Goal: Task Accomplishment & Management: Manage account settings

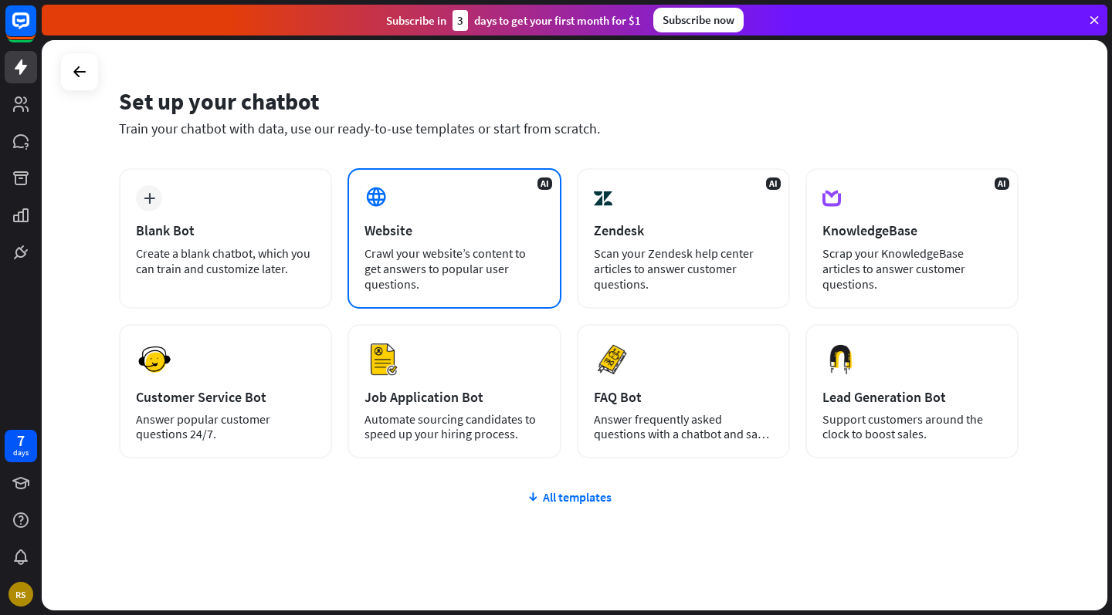
scroll to position [34, 0]
click at [434, 243] on div "AI Website Crawl your website’s content to get answers to popular user question…" at bounding box center [453, 239] width 213 height 141
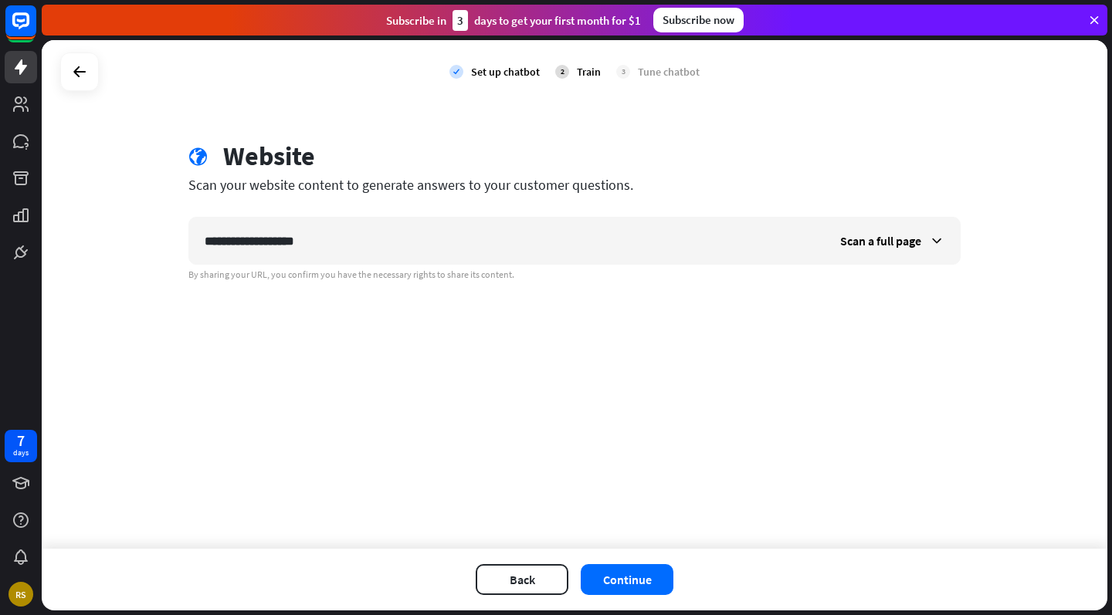
type input "**********"
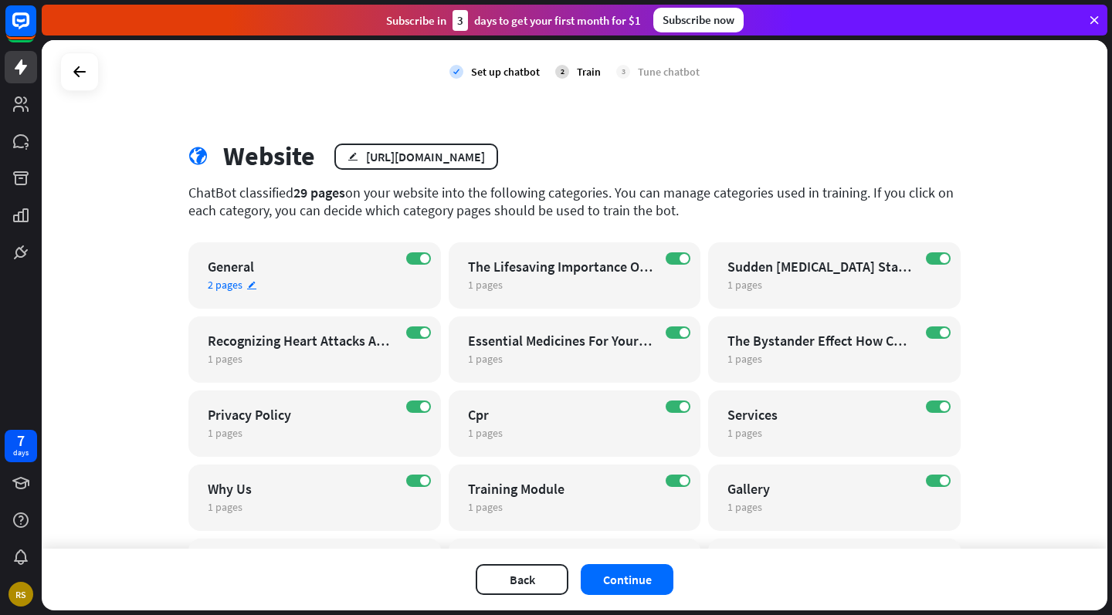
click at [238, 274] on div "General" at bounding box center [301, 267] width 187 height 18
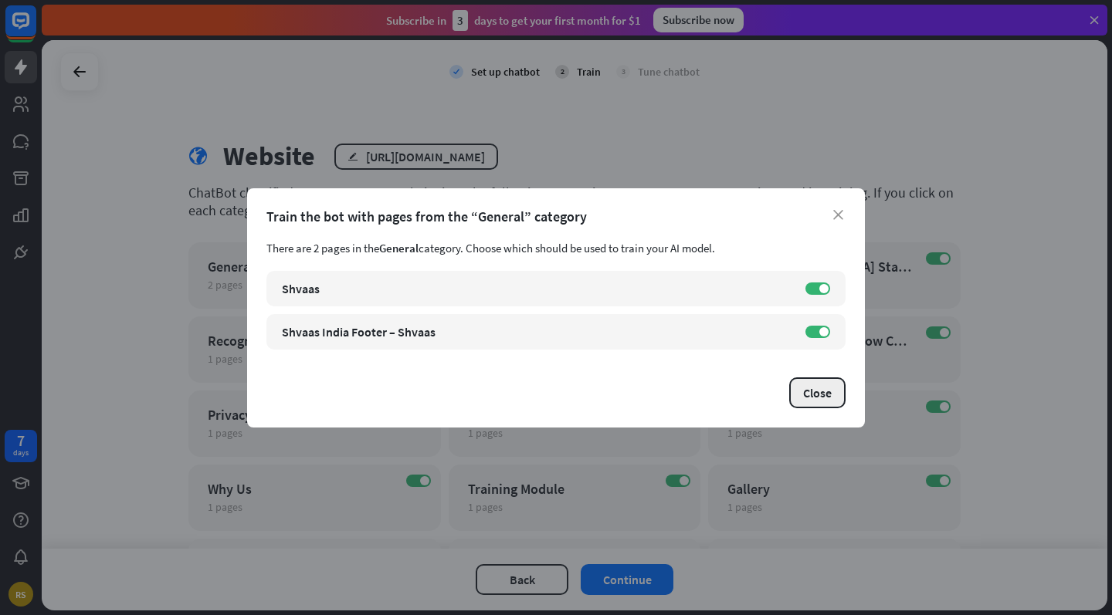
click at [827, 388] on button "Close" at bounding box center [817, 393] width 56 height 31
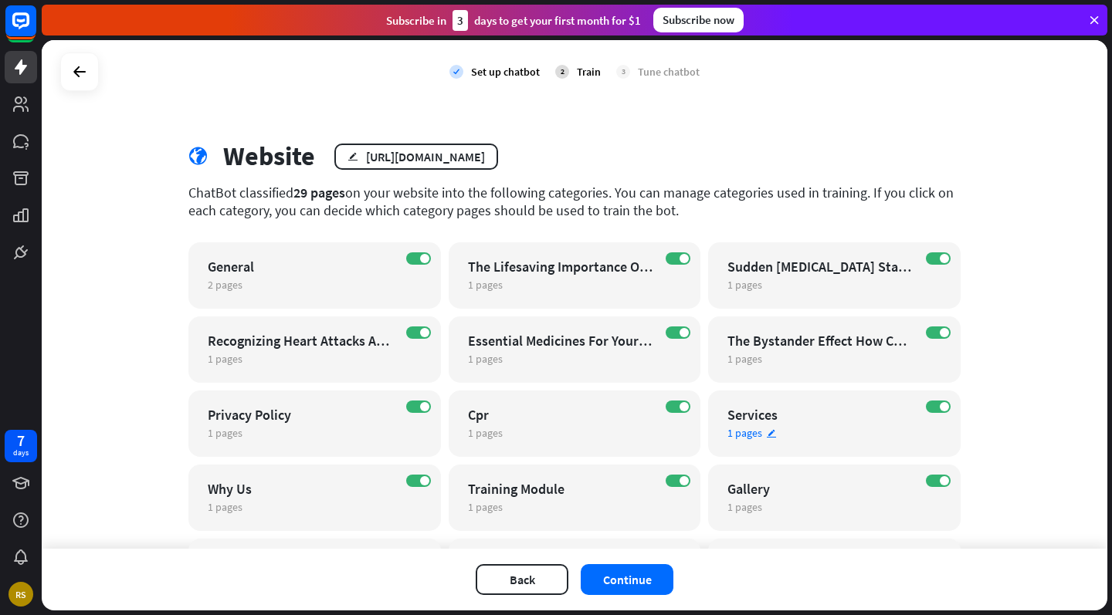
click at [855, 397] on div "ON Services 1 pages edit" at bounding box center [834, 424] width 252 height 66
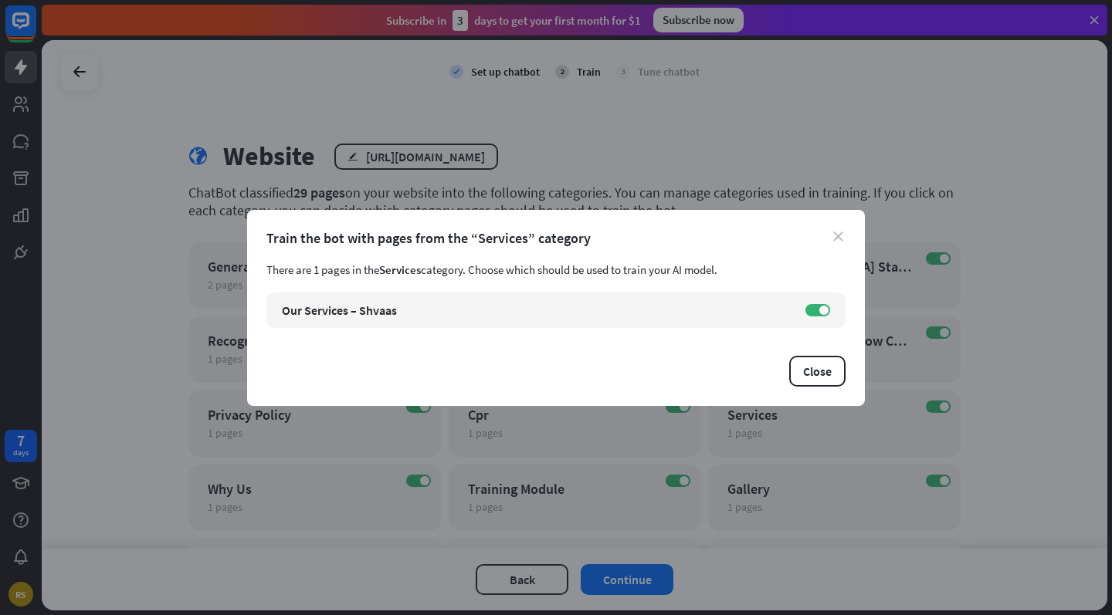
click at [836, 235] on icon "close" at bounding box center [838, 237] width 10 height 10
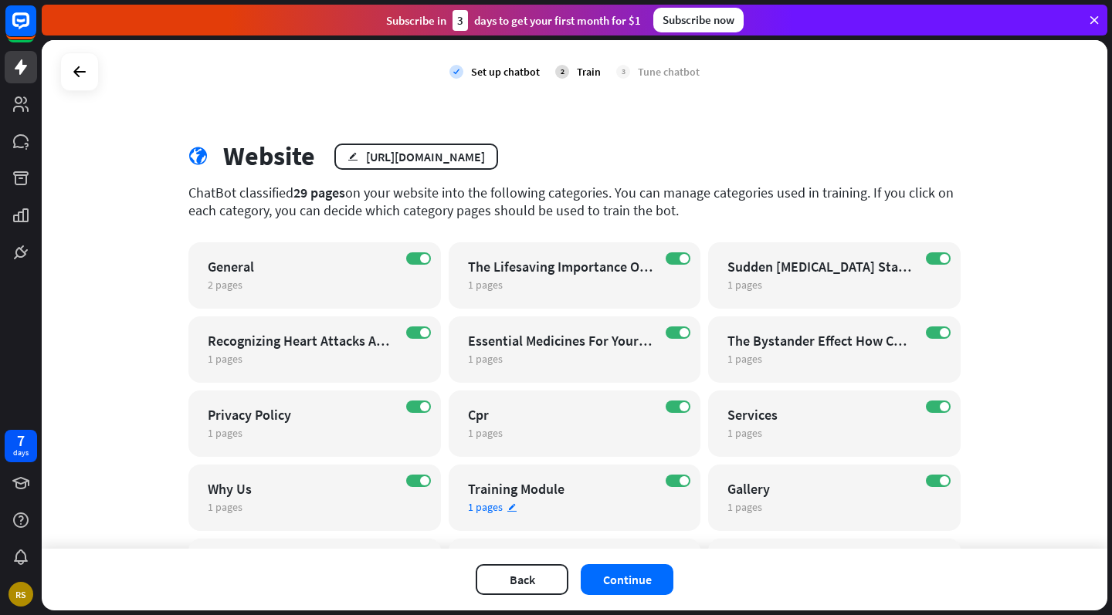
scroll to position [0, 0]
click at [619, 545] on div "ON Contact Us 1 pages edit" at bounding box center [575, 572] width 252 height 66
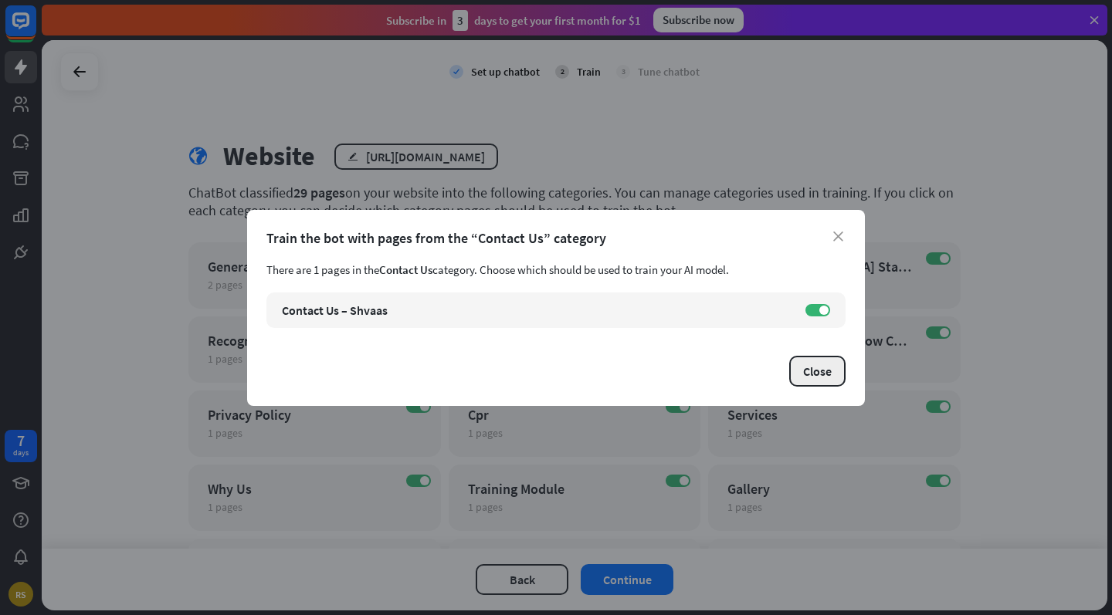
click at [798, 360] on button "Close" at bounding box center [817, 371] width 56 height 31
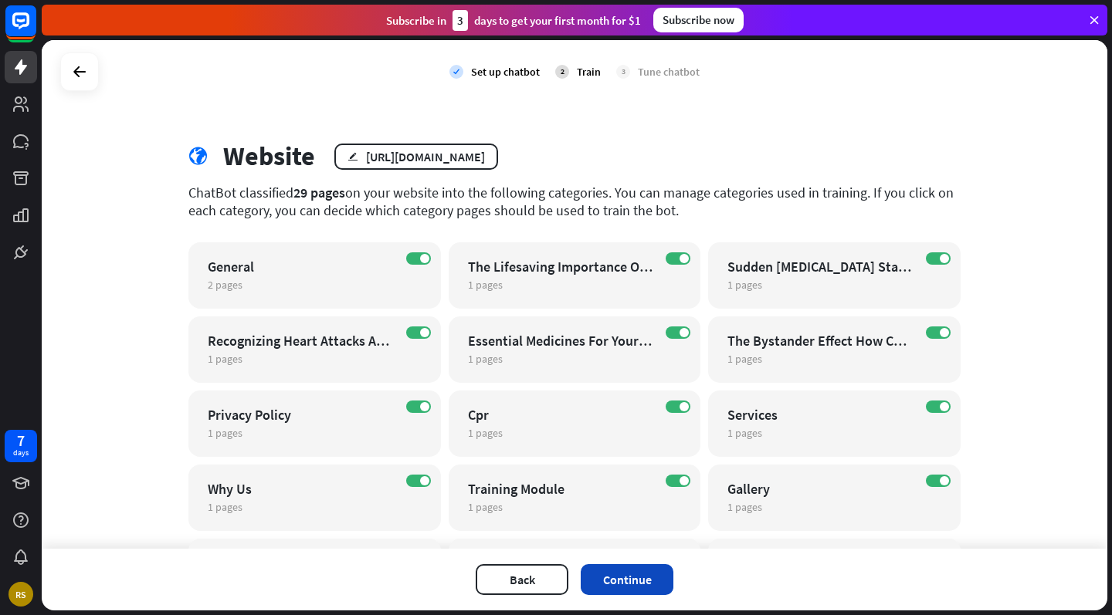
click at [630, 569] on button "Continue" at bounding box center [627, 579] width 93 height 31
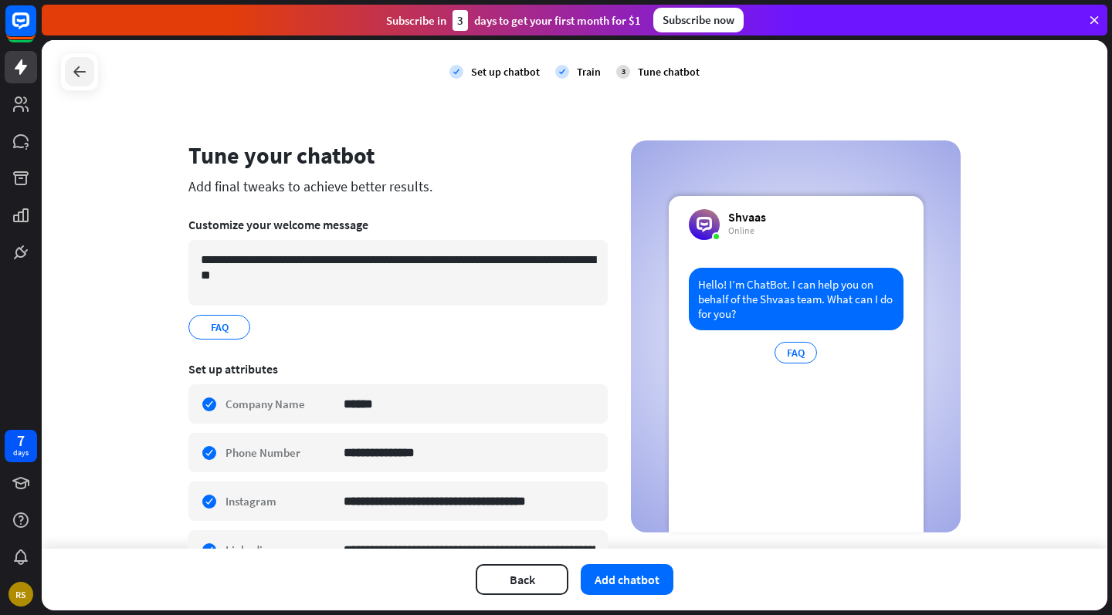
click at [84, 77] on icon at bounding box center [79, 72] width 19 height 19
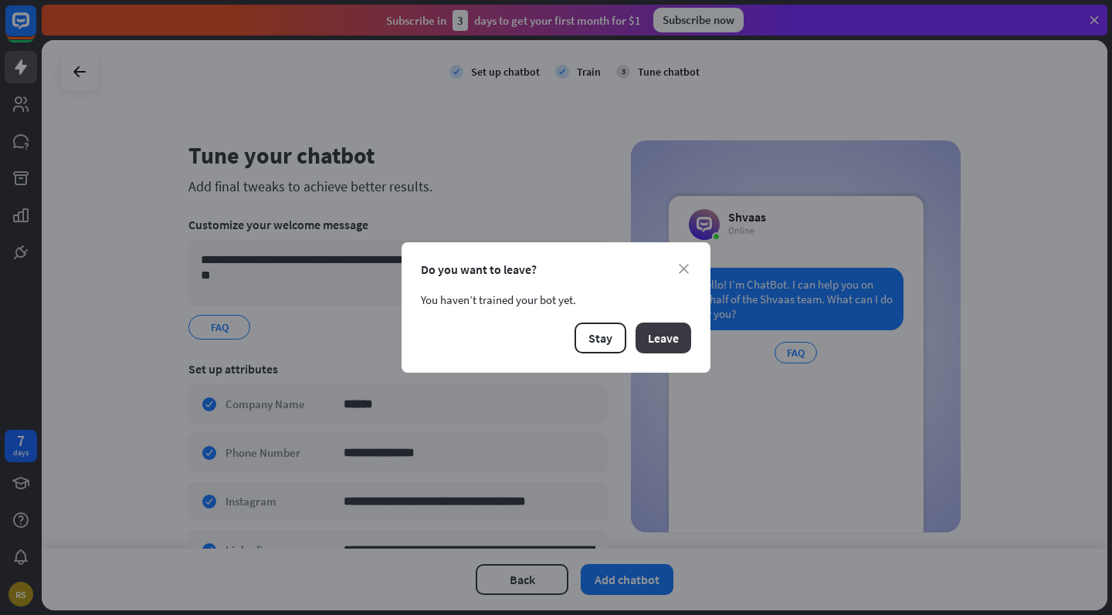
click at [651, 340] on button "Leave" at bounding box center [663, 338] width 56 height 31
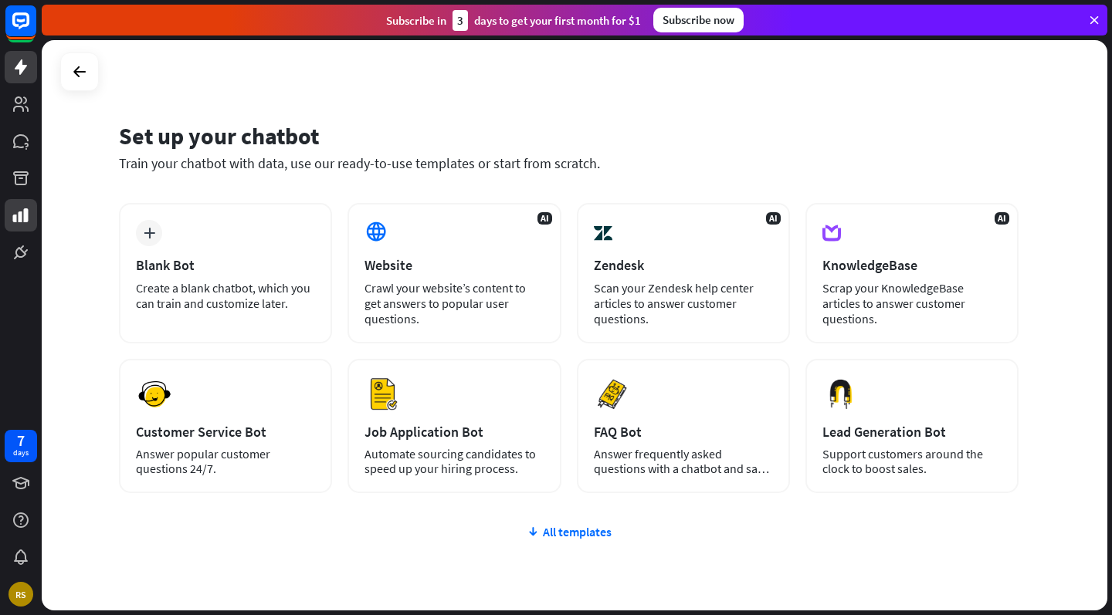
click at [12, 591] on div "RS" at bounding box center [20, 594] width 25 height 25
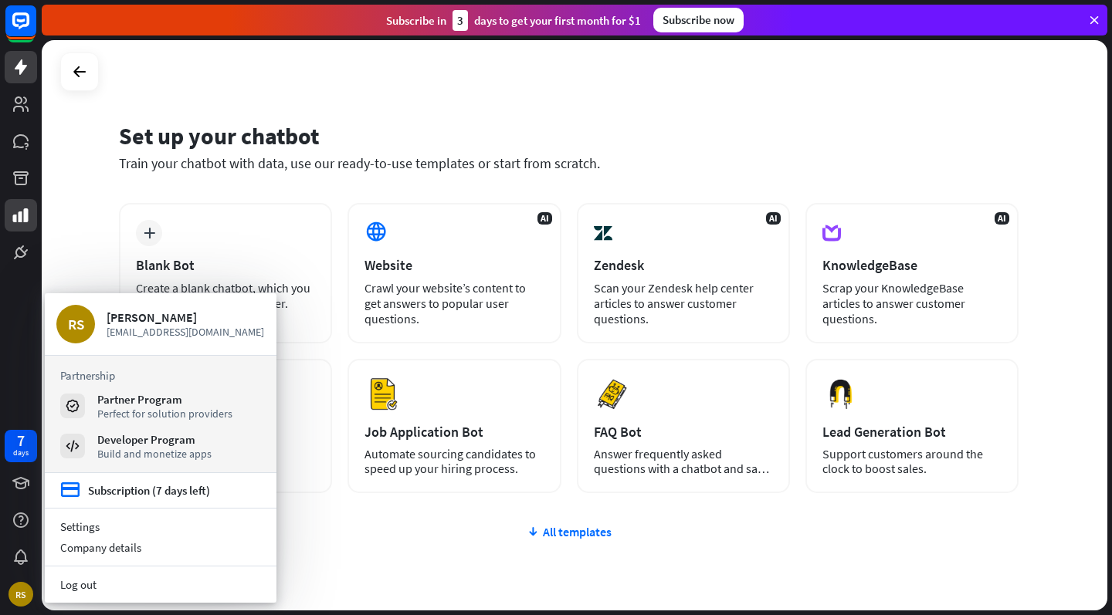
click at [122, 495] on div "Subscription (7 days left)" at bounding box center [149, 490] width 122 height 15
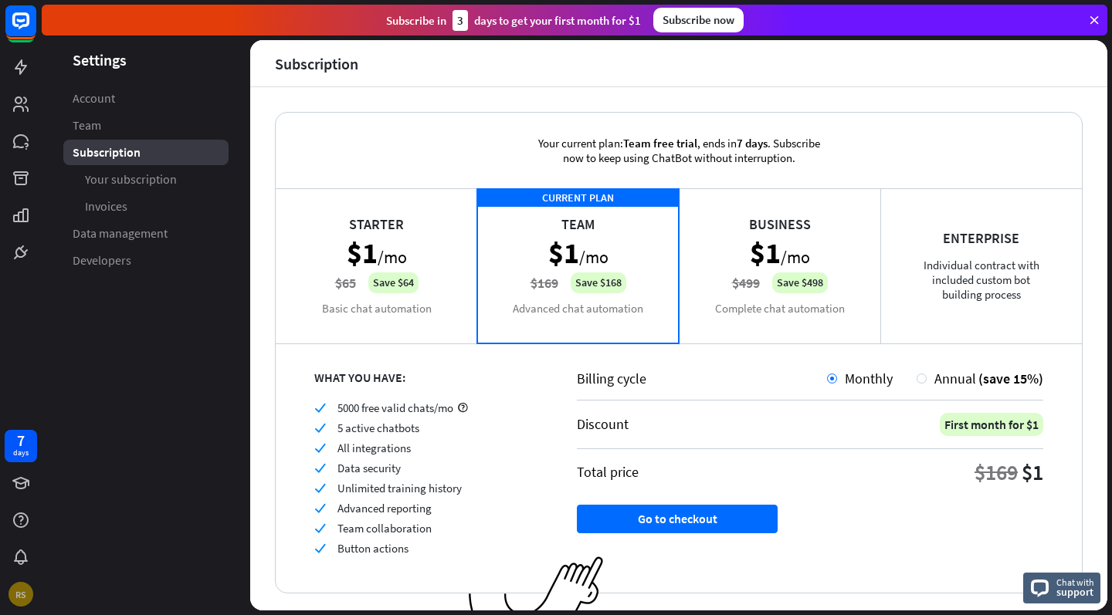
drag, startPoint x: 9, startPoint y: 199, endPoint x: 19, endPoint y: 596, distance: 396.9
click at [19, 596] on div "RS" at bounding box center [20, 594] width 25 height 25
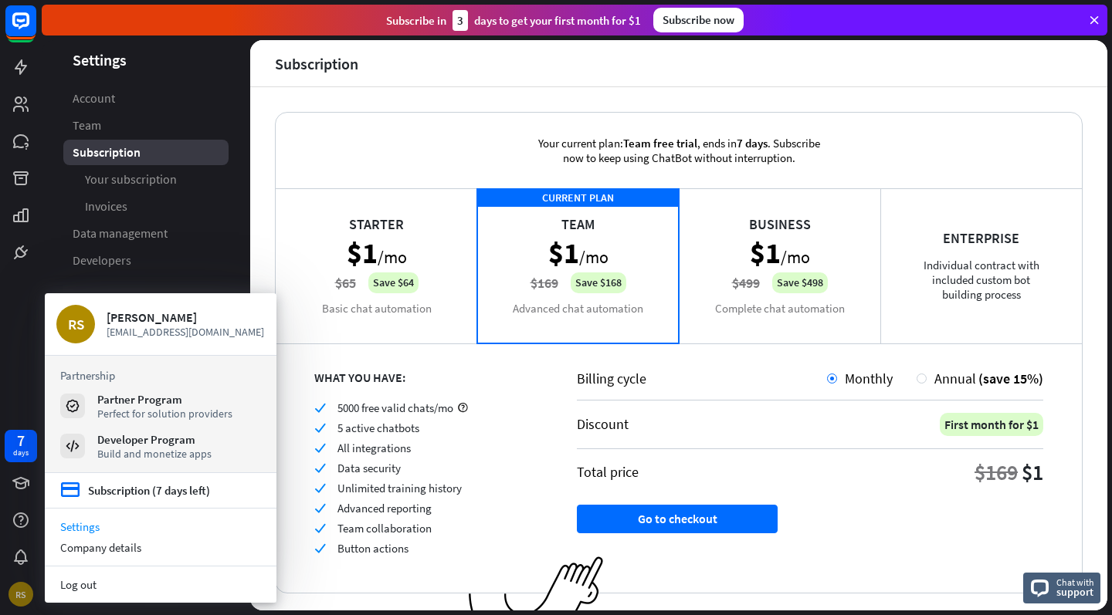
click at [110, 490] on div "Subscription (7 days left)" at bounding box center [149, 490] width 122 height 15
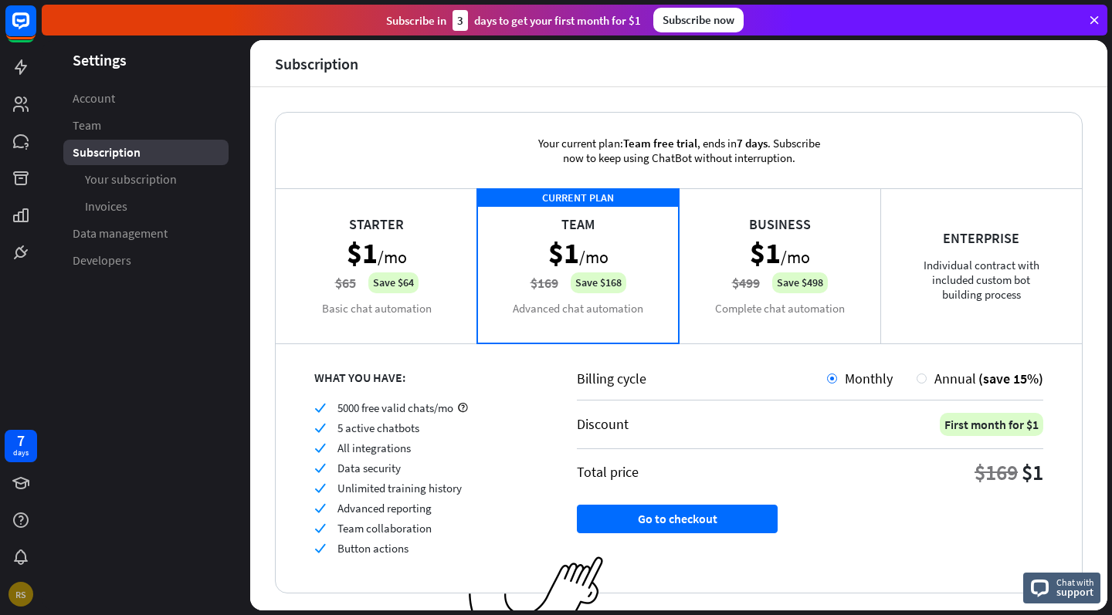
click at [763, 151] on div "Your current plan: Team free trial , ends [DATE] . Subscribe now to keep using …" at bounding box center [679, 151] width 332 height 76
click at [22, 592] on div "RS" at bounding box center [20, 594] width 25 height 25
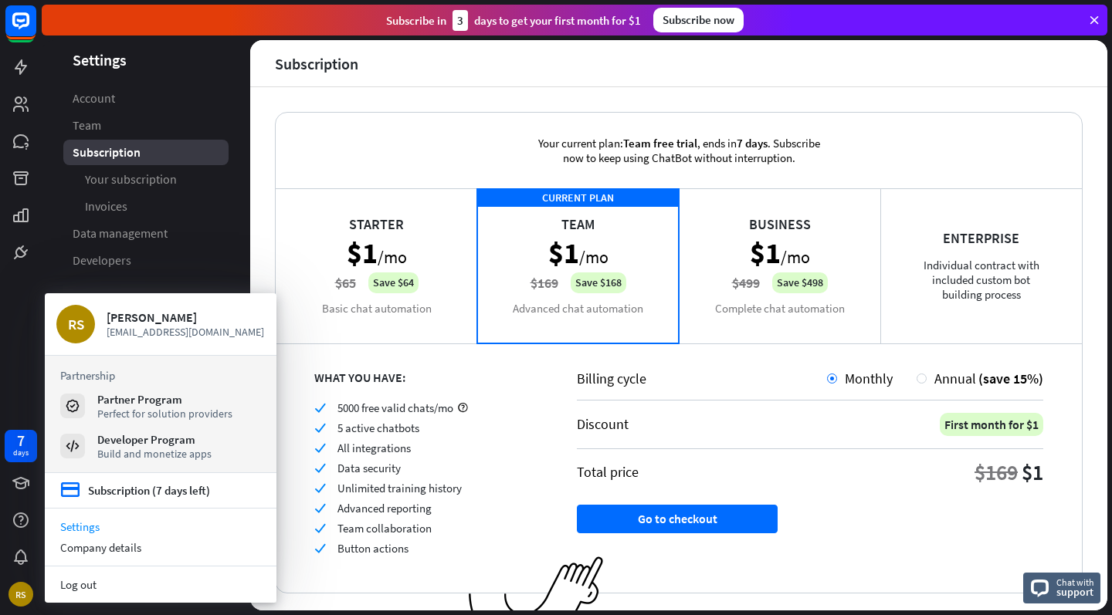
click at [87, 590] on link "Log out" at bounding box center [161, 584] width 232 height 21
